Goal: Find specific fact: Find specific fact

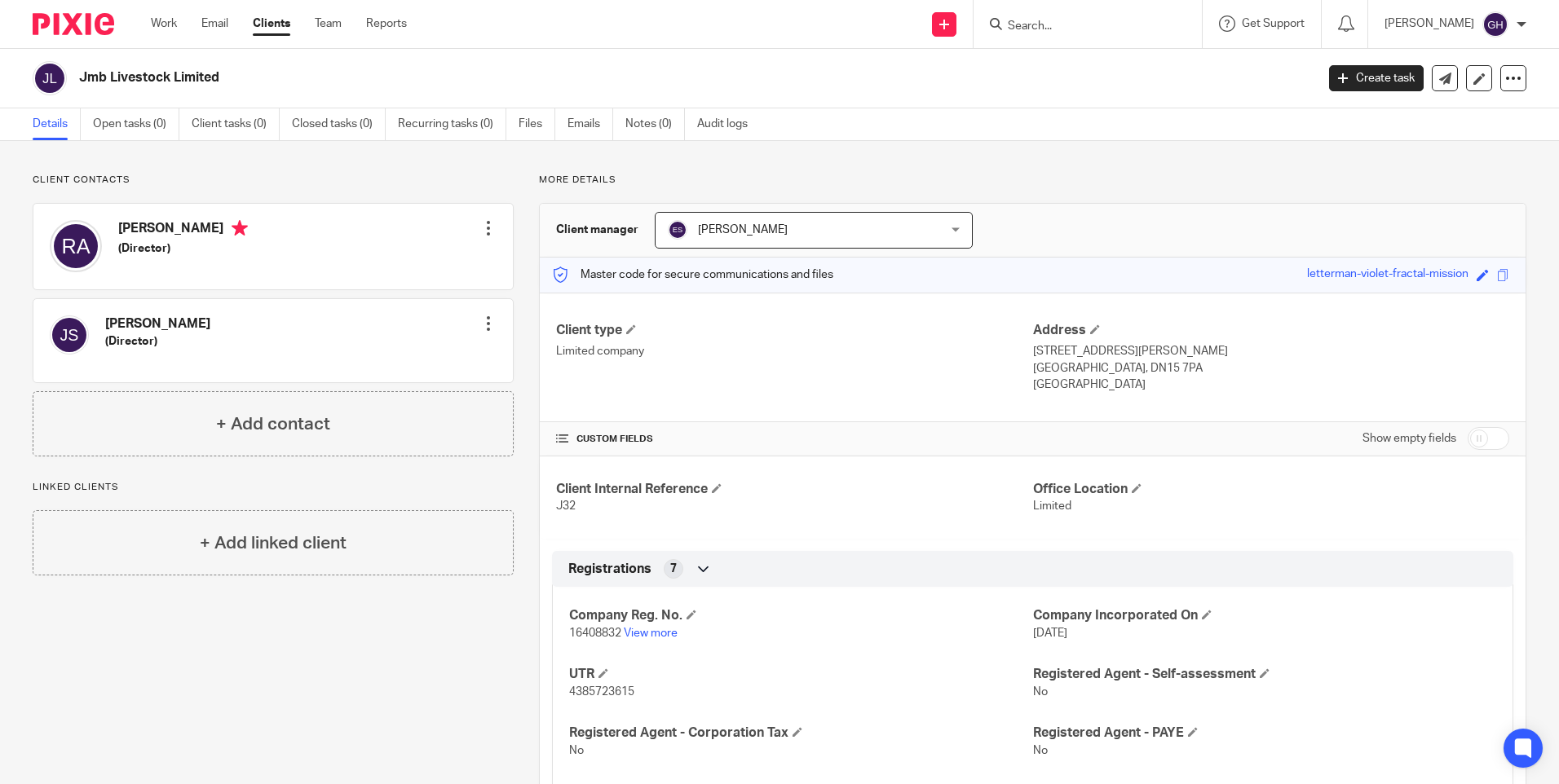
click at [1113, 31] on input "Search" at bounding box center [1079, 27] width 147 height 15
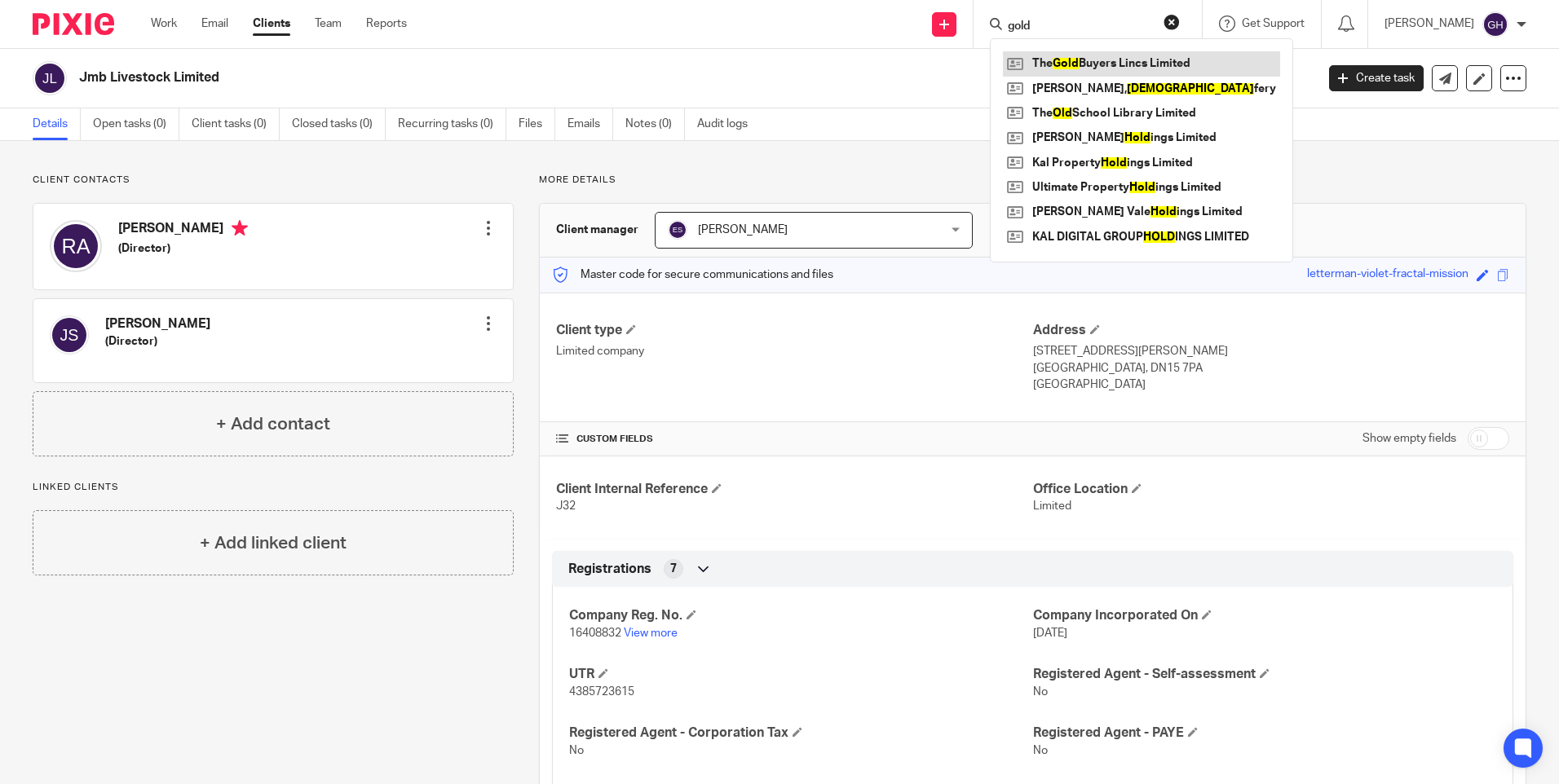
type input "gold"
click at [1114, 61] on link at bounding box center [1141, 64] width 278 height 25
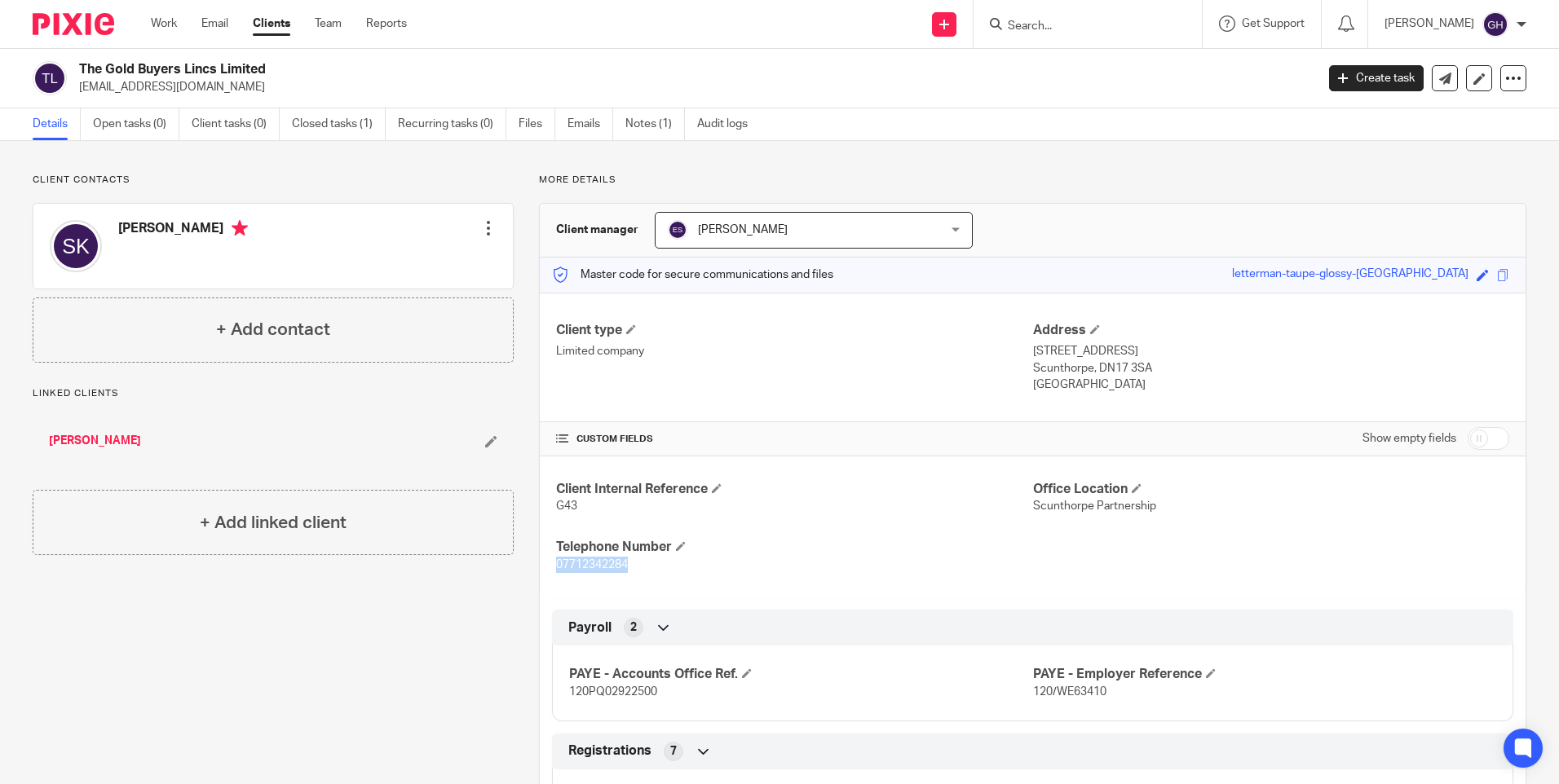
drag, startPoint x: 630, startPoint y: 561, endPoint x: 553, endPoint y: 571, distance: 77.6
click at [556, 571] on p "07712342284" at bounding box center [794, 565] width 476 height 17
copy span "07712342284"
